Goal: Transaction & Acquisition: Obtain resource

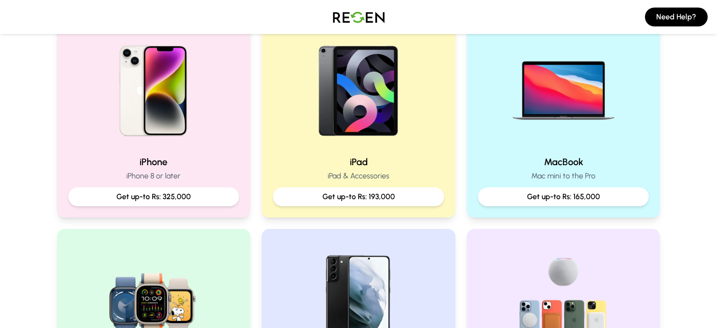
scroll to position [189, 0]
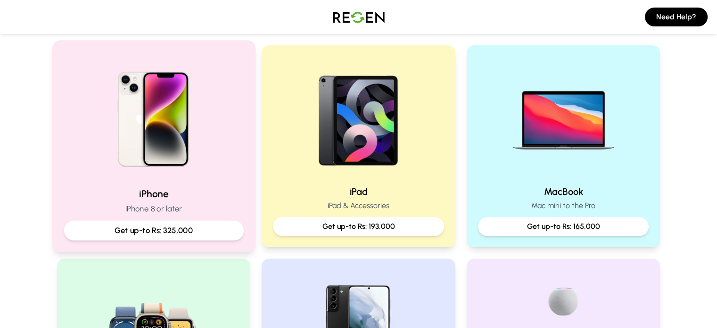
click at [168, 153] on img at bounding box center [153, 115] width 127 height 127
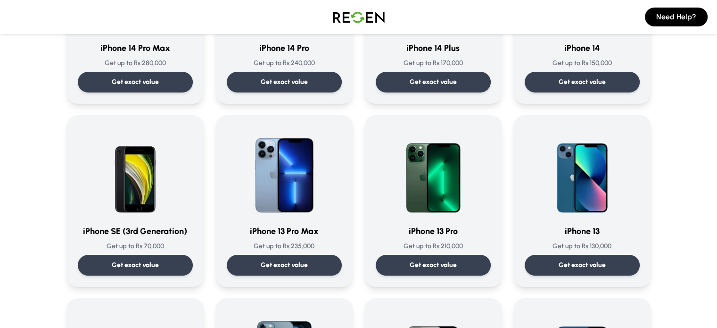
scroll to position [377, 0]
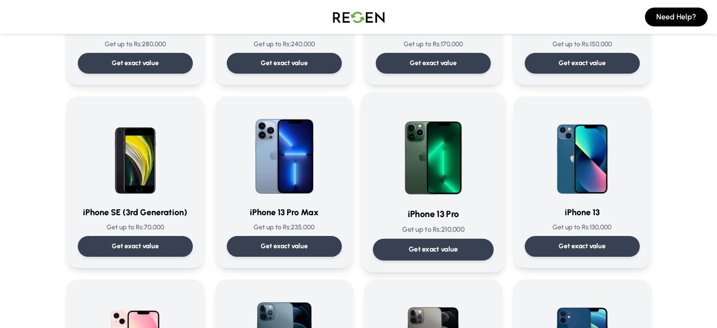
click at [451, 253] on p "Get exact value" at bounding box center [433, 249] width 50 height 10
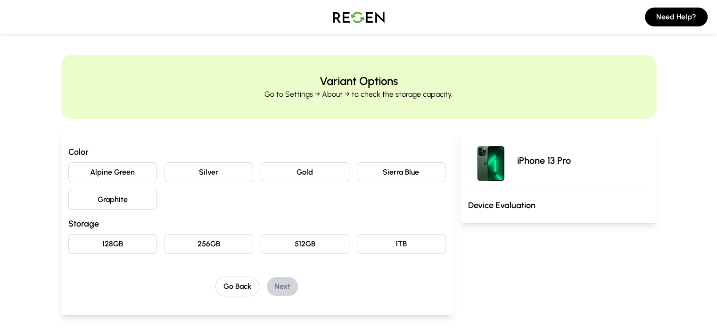
click at [289, 172] on button "Gold" at bounding box center [305, 172] width 89 height 20
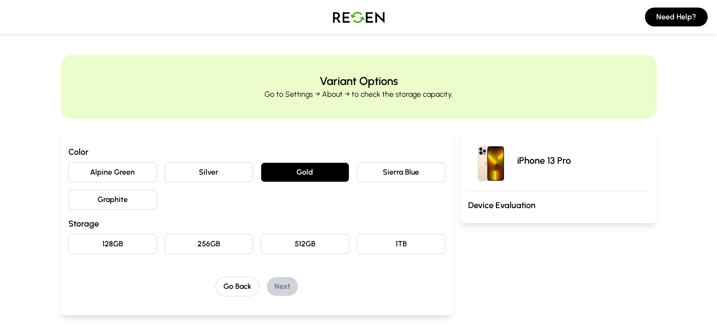
click at [180, 169] on button "Silver" at bounding box center [209, 172] width 89 height 20
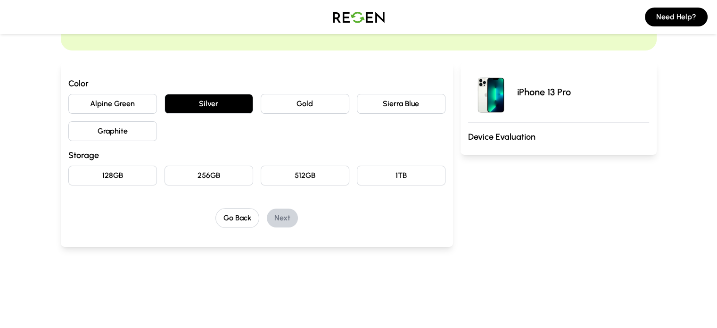
scroll to position [94, 0]
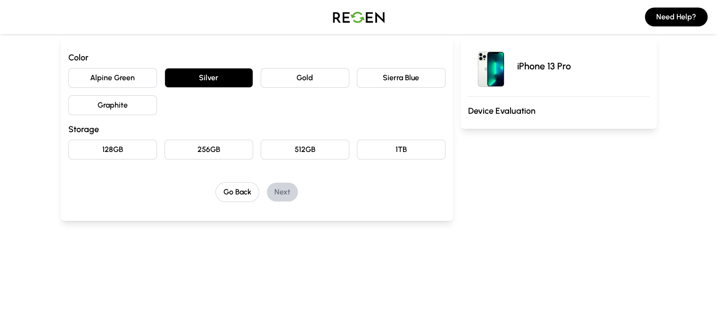
click at [165, 140] on button "256GB" at bounding box center [209, 150] width 89 height 20
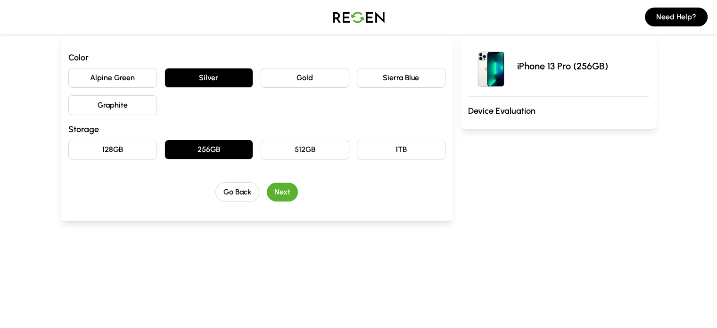
click at [267, 196] on button "Next" at bounding box center [282, 191] width 31 height 19
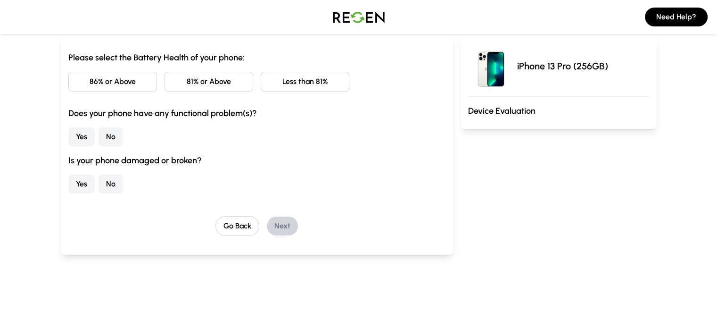
click at [99, 138] on button "No" at bounding box center [111, 136] width 25 height 19
click at [99, 183] on button "No" at bounding box center [111, 183] width 25 height 19
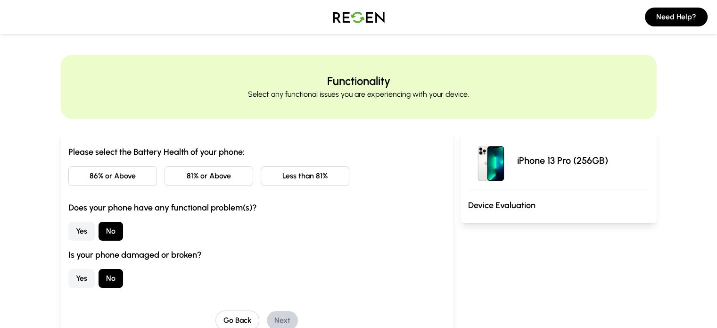
click at [90, 174] on button "86% or Above" at bounding box center [112, 176] width 89 height 20
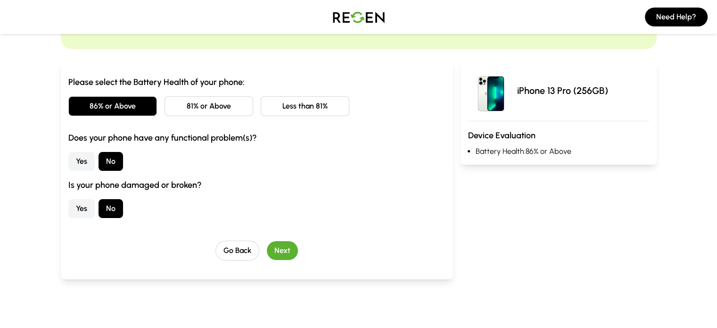
scroll to position [94, 0]
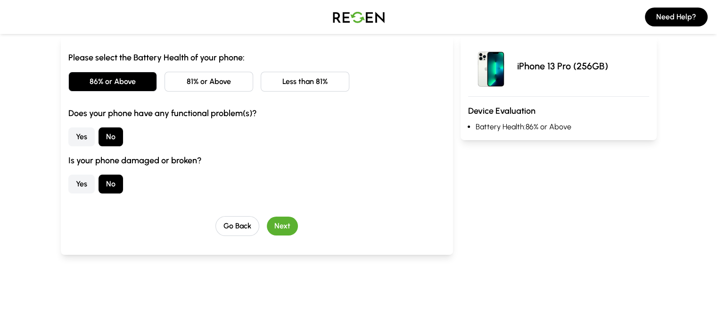
click at [267, 229] on button "Next" at bounding box center [282, 225] width 31 height 19
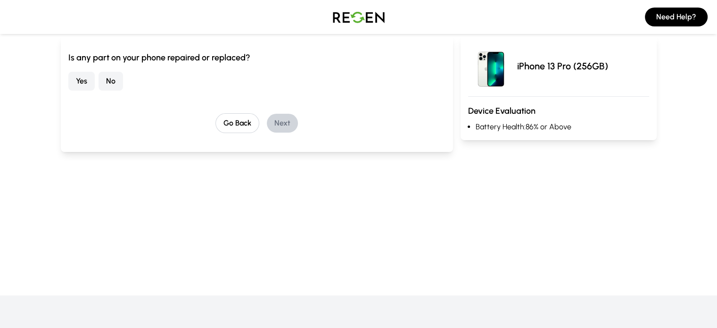
scroll to position [0, 0]
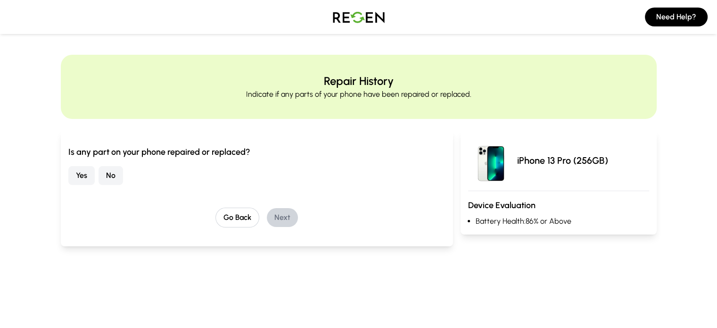
click at [99, 174] on button "No" at bounding box center [111, 175] width 25 height 19
click at [267, 218] on button "Next" at bounding box center [282, 217] width 31 height 19
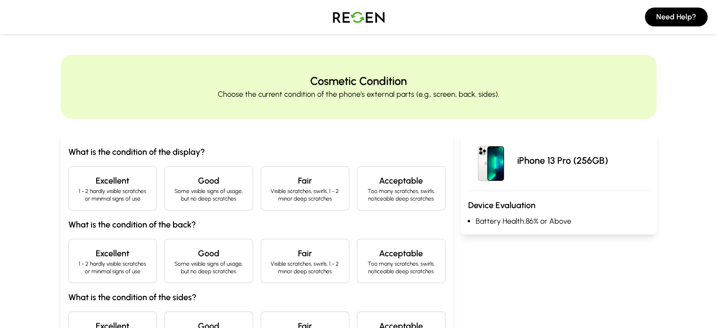
click at [79, 191] on p "1 - 2 hardly visible scratches or minimal signs of use" at bounding box center [112, 194] width 73 height 15
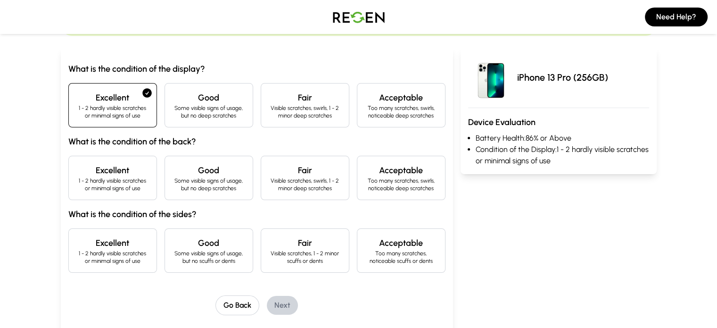
scroll to position [94, 0]
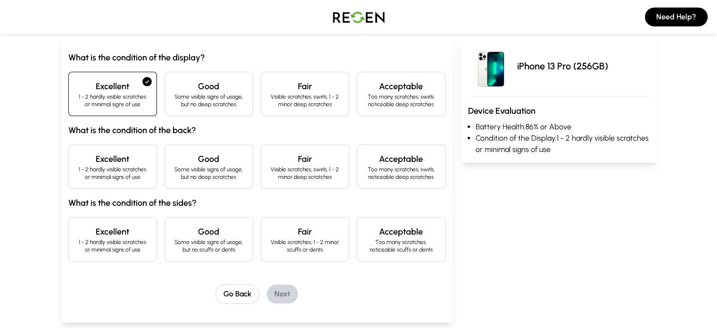
click at [77, 182] on div "Excellent 1 - 2 hardly visible scratches or minimal signs of use" at bounding box center [112, 166] width 89 height 44
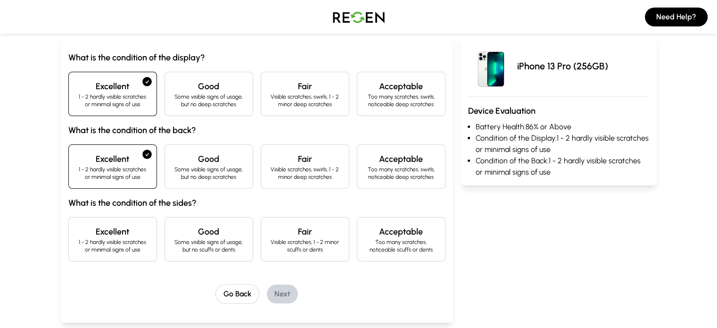
click at [94, 228] on h4 "Excellent" at bounding box center [112, 231] width 73 height 13
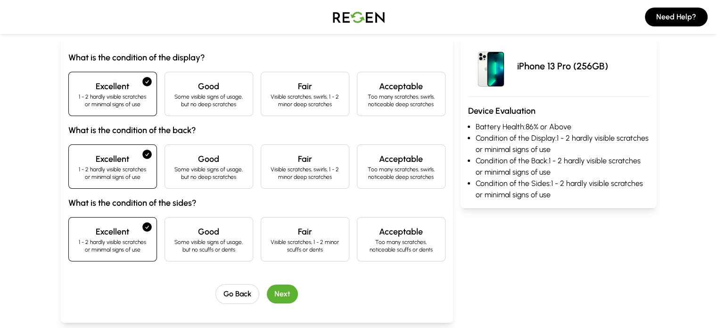
click at [271, 290] on button "Next" at bounding box center [282, 293] width 31 height 19
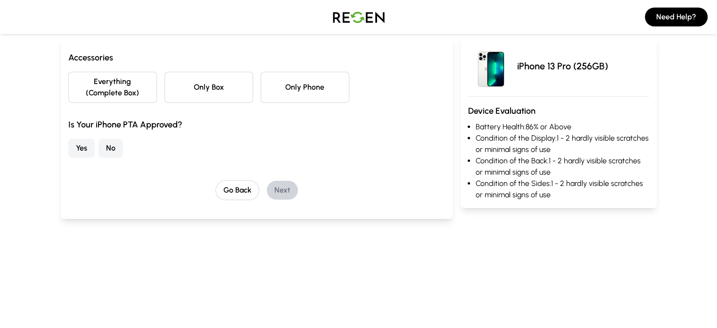
click at [68, 139] on button "Yes" at bounding box center [81, 148] width 26 height 19
click at [86, 76] on button "Everything (Complete Box)" at bounding box center [112, 87] width 89 height 31
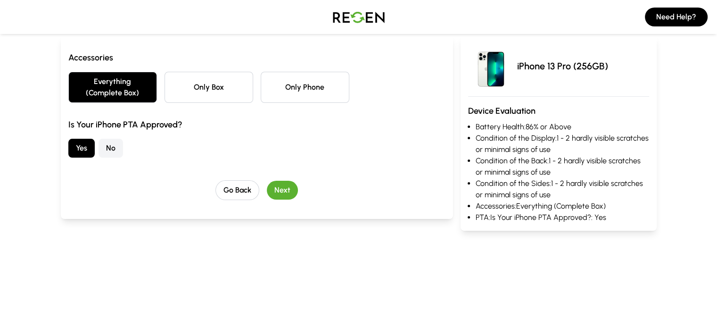
click at [267, 181] on button "Next" at bounding box center [282, 190] width 31 height 19
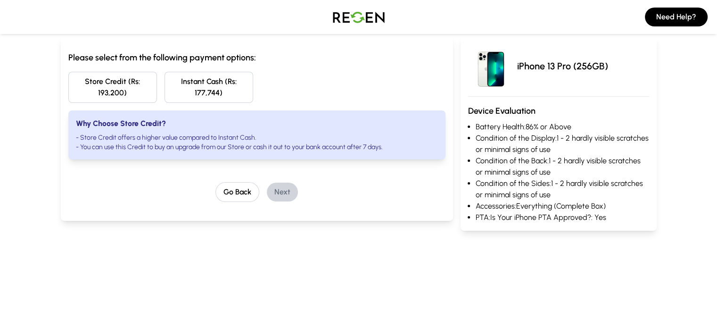
click at [57, 156] on div "Estimated Device Value Choose your preferred payment option Please select from …" at bounding box center [359, 101] width 604 height 283
